Goal: Transaction & Acquisition: Purchase product/service

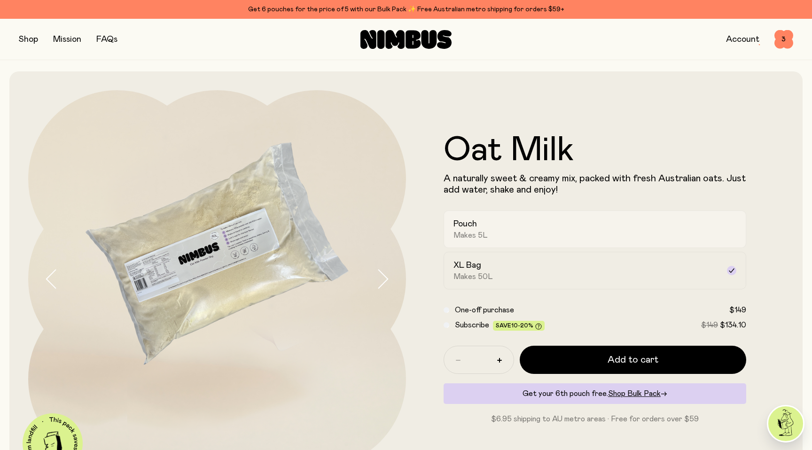
click at [583, 238] on div "Pouch Makes 5L" at bounding box center [586, 229] width 266 height 22
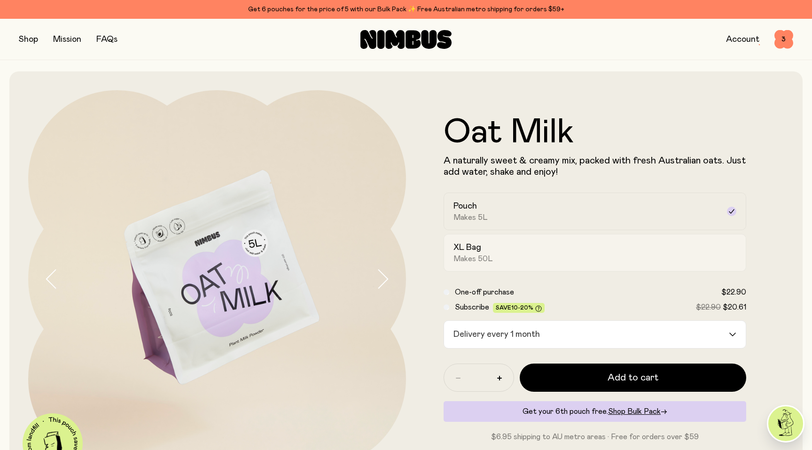
click at [475, 253] on h2 "XL Bag" at bounding box center [467, 247] width 28 height 11
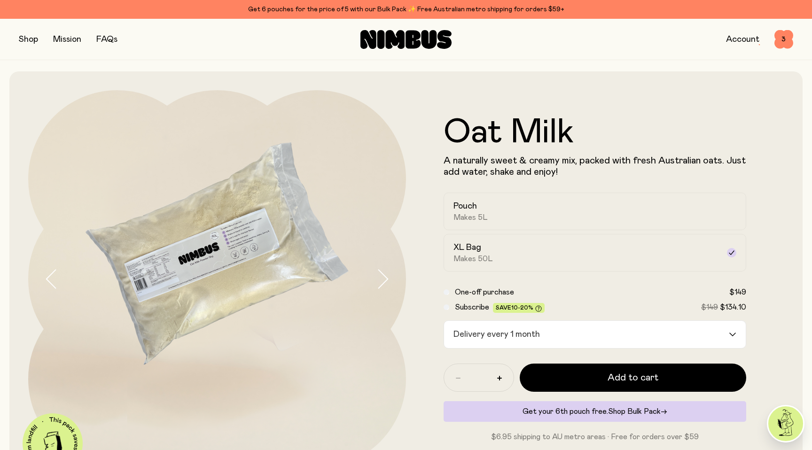
click at [628, 411] on span "Shop Bulk Pack" at bounding box center [634, 412] width 53 height 8
